Goal: Check status

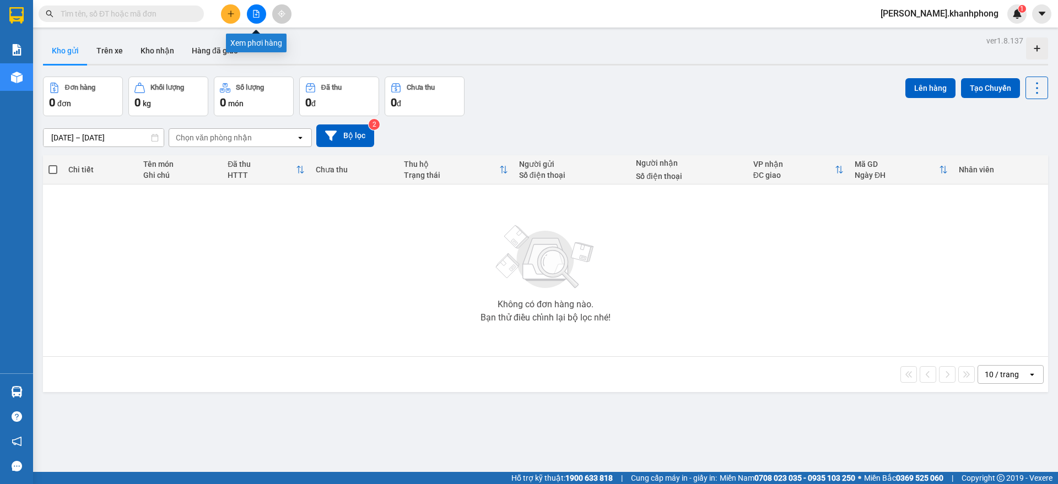
click at [263, 15] on button at bounding box center [256, 13] width 19 height 19
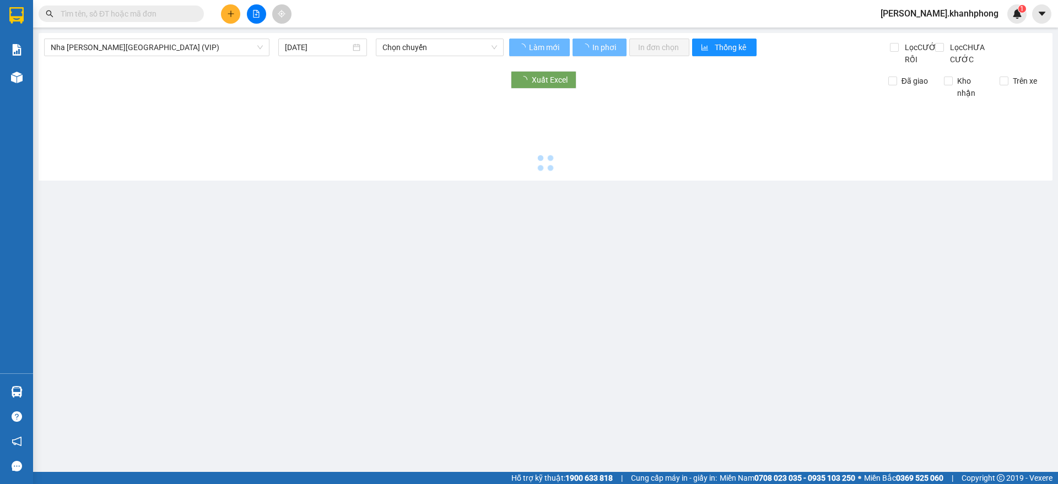
type input "[DATE]"
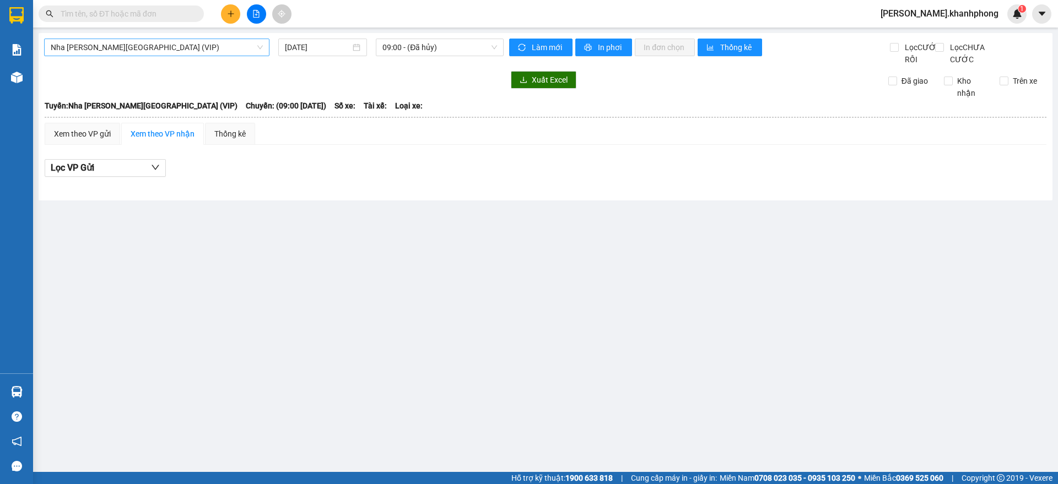
click at [253, 46] on span "Nha [PERSON_NAME][GEOGRAPHIC_DATA] (VIP)" at bounding box center [157, 47] width 212 height 17
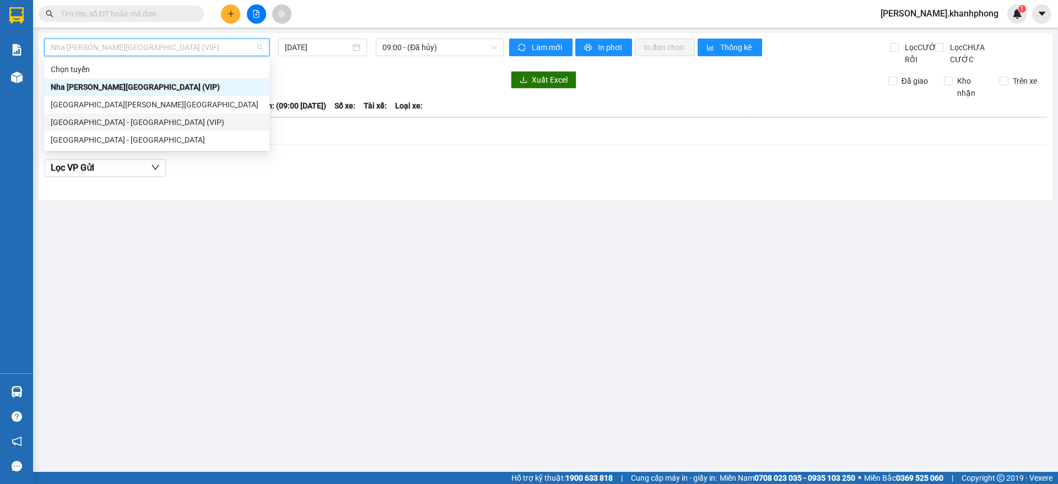
click at [150, 122] on div "[GEOGRAPHIC_DATA] - [GEOGRAPHIC_DATA] (VIP)" at bounding box center [157, 122] width 212 height 12
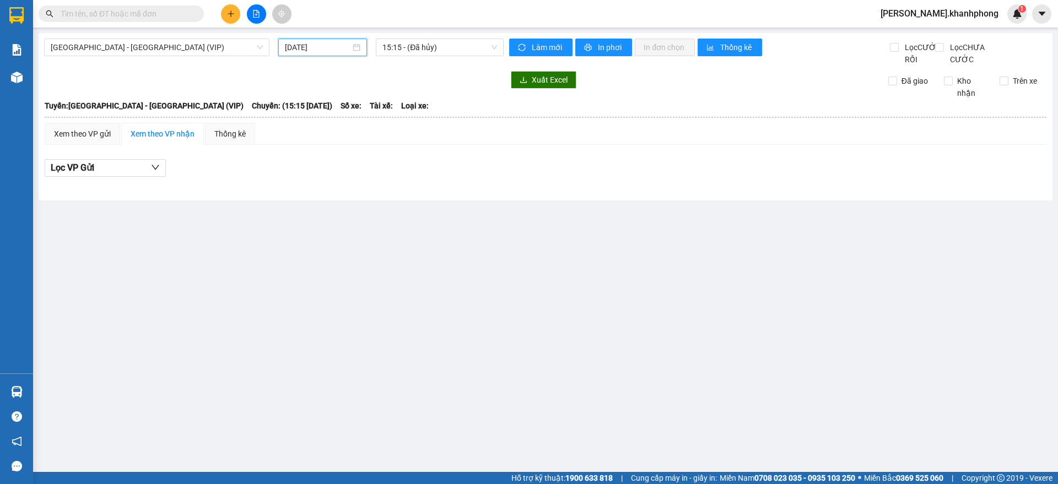
click at [301, 47] on input "[DATE]" at bounding box center [318, 47] width 66 height 12
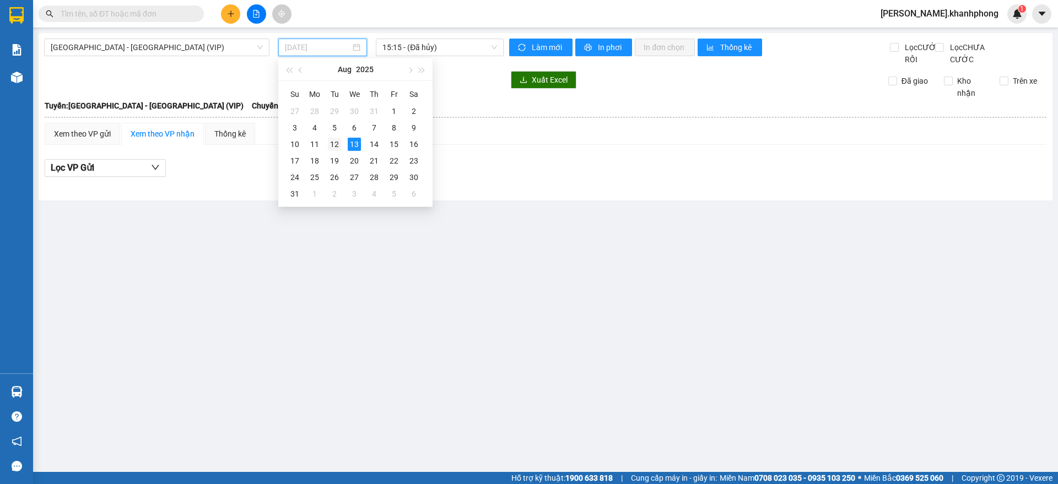
click at [334, 141] on div "12" at bounding box center [334, 144] width 13 height 13
type input "[DATE]"
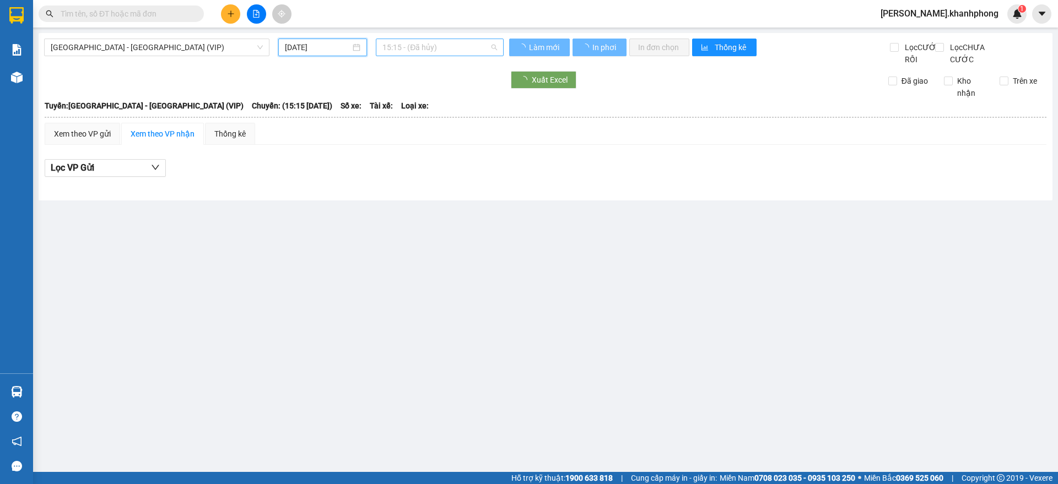
click at [412, 50] on span "15:15 - (Đã [PERSON_NAME])" at bounding box center [440, 47] width 115 height 17
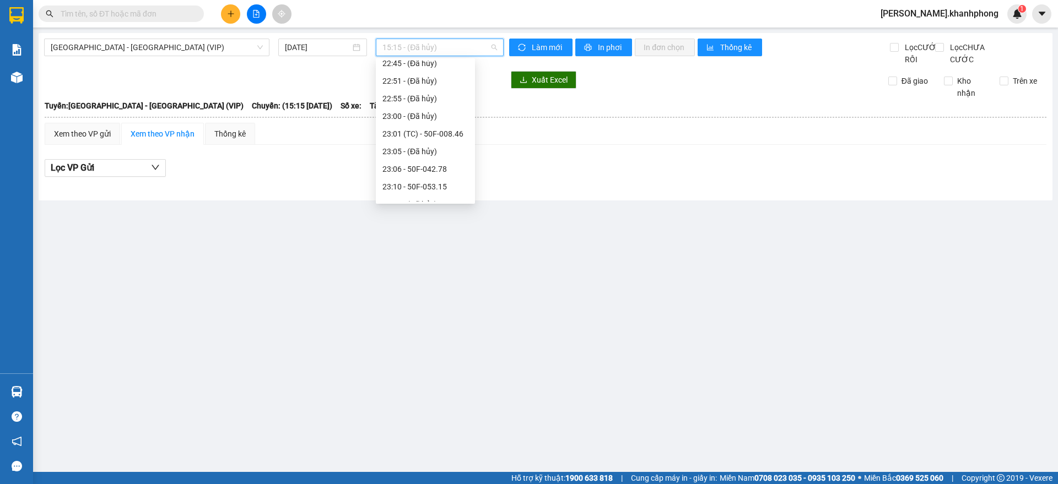
scroll to position [317, 0]
click at [445, 177] on div "23:40 - 61A-480.76" at bounding box center [426, 175] width 86 height 12
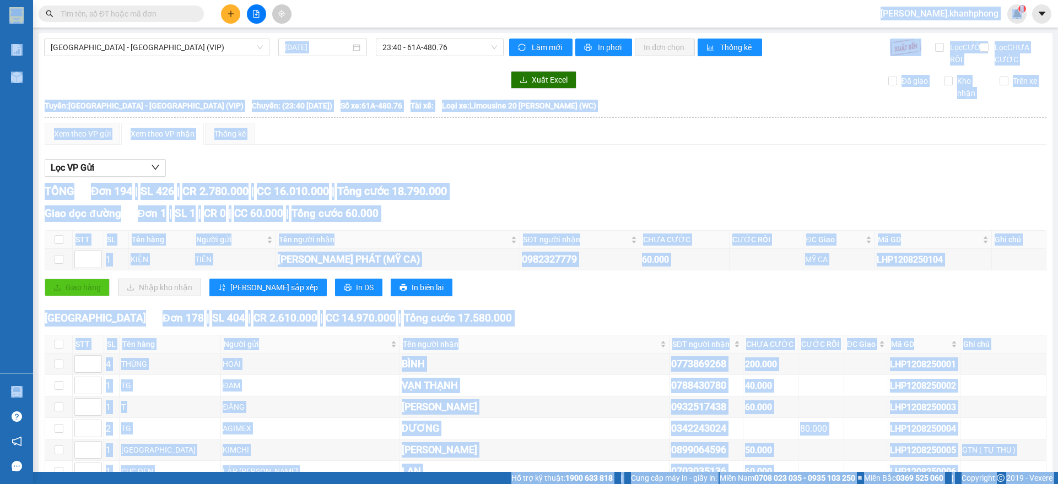
copy body "lor.ipsumdolor 9 Sit ame Con adi elit sedd (eius temp) Incid ut lab etd magn AL…"
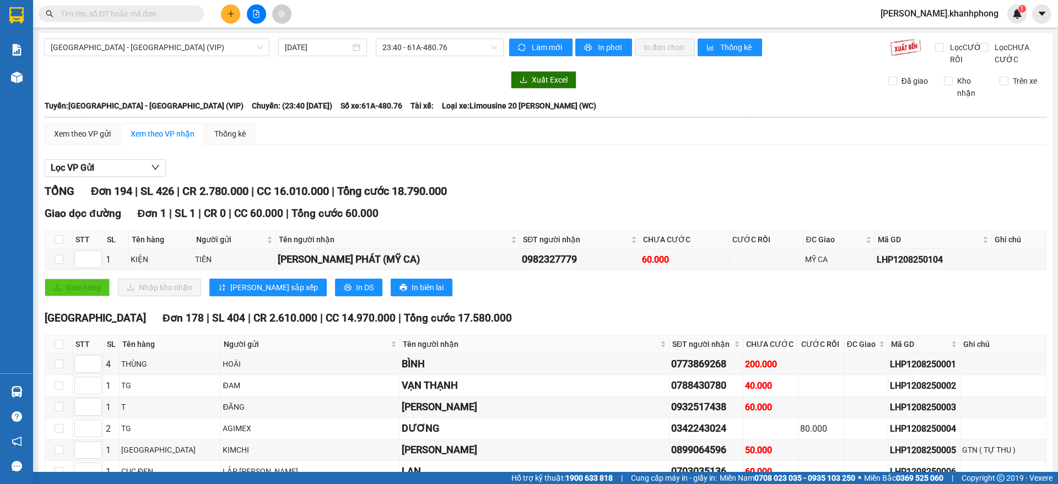
click at [138, 14] on input "text" at bounding box center [126, 14] width 130 height 12
paste input "936163000"
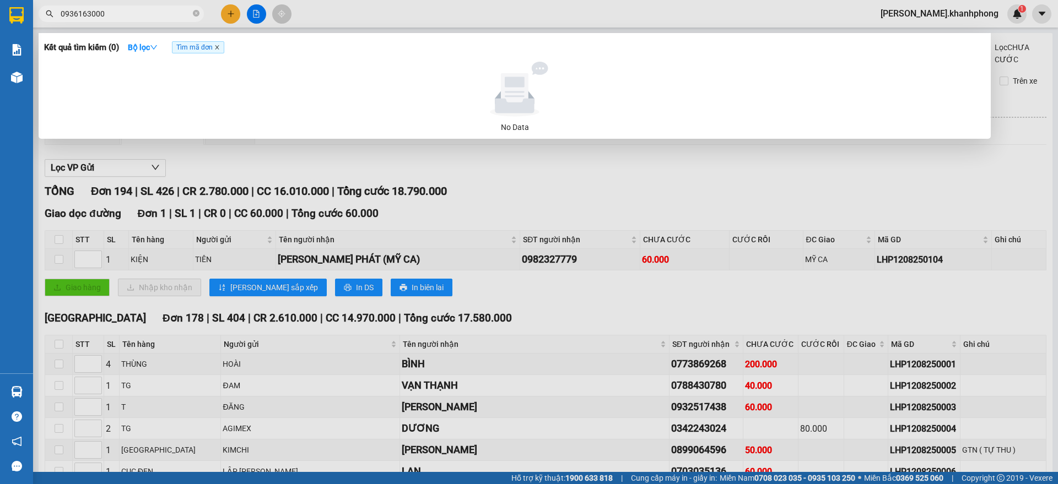
type input "0936163000"
click at [220, 46] on icon "close" at bounding box center [217, 48] width 6 height 6
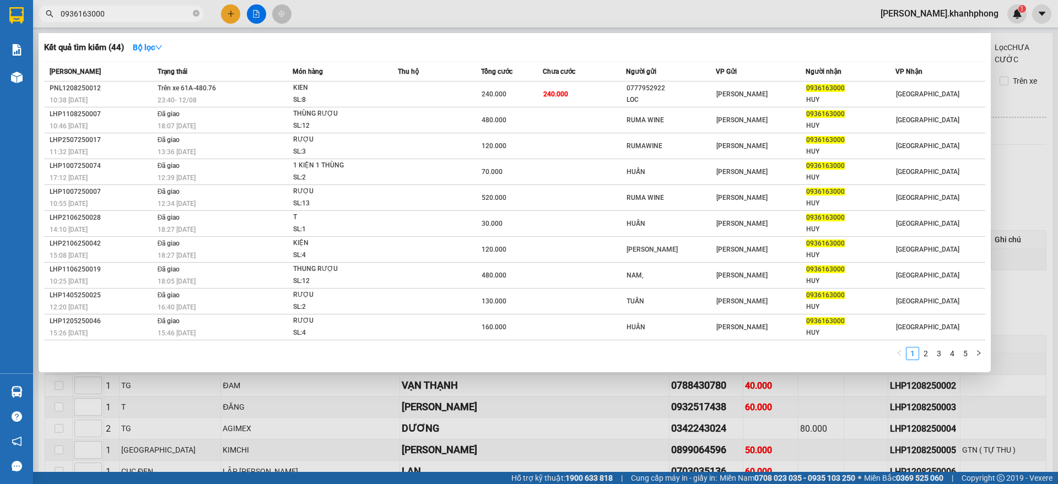
click at [994, 391] on div at bounding box center [529, 242] width 1058 height 484
